Goal: Find specific page/section: Find specific page/section

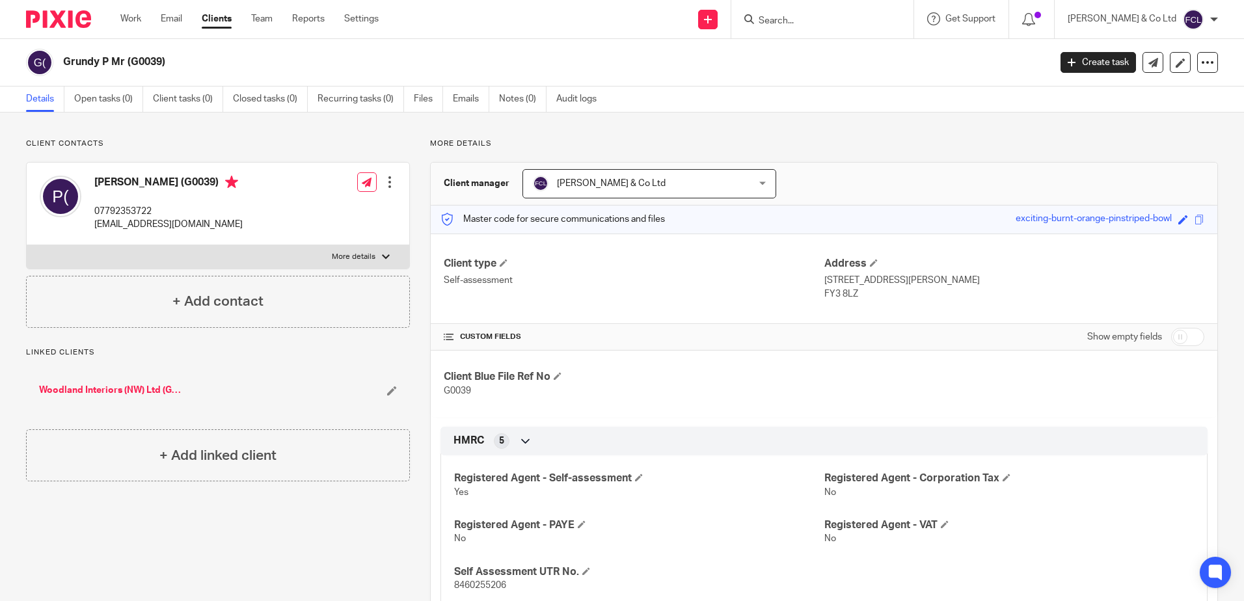
click at [817, 23] on input "Search" at bounding box center [815, 22] width 117 height 12
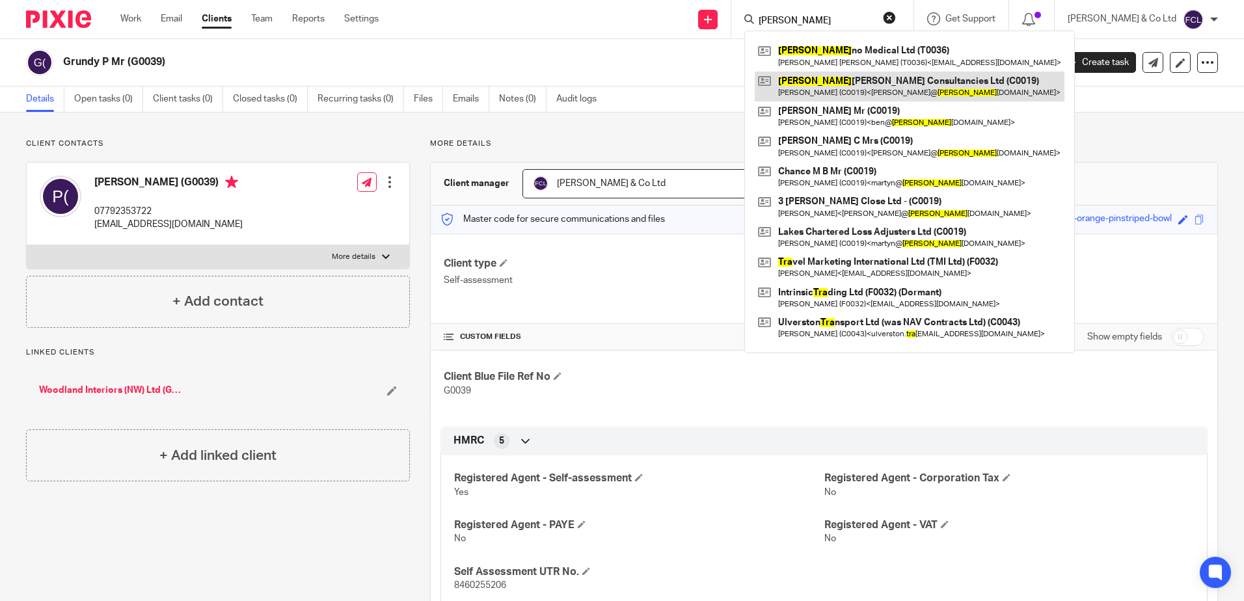
type input "tara"
click at [915, 88] on link at bounding box center [909, 87] width 310 height 30
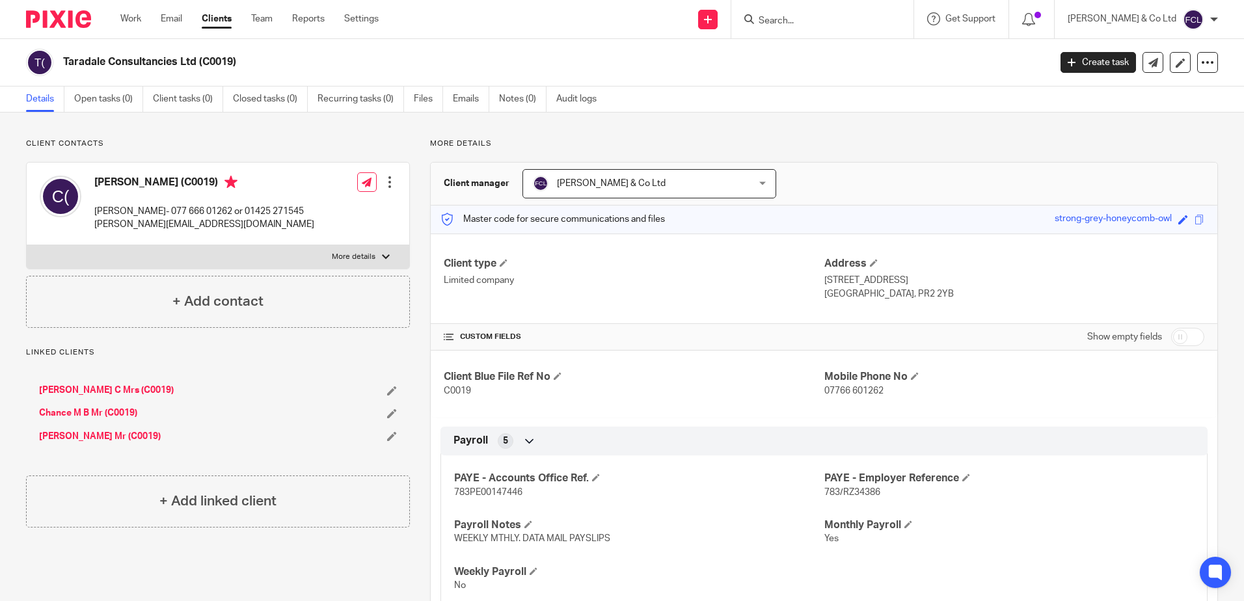
click at [55, 412] on link "Chance M B Mr (C0019)" at bounding box center [88, 412] width 98 height 13
